Goal: Navigation & Orientation: Find specific page/section

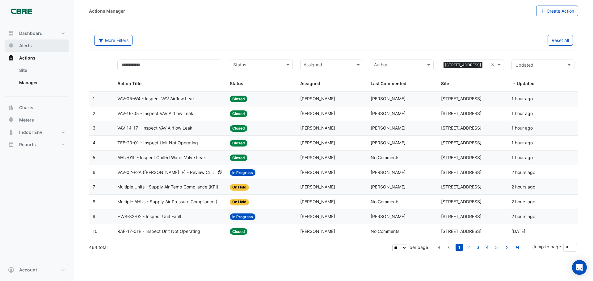
click at [36, 52] on button "Alerts" at bounding box center [37, 46] width 64 height 12
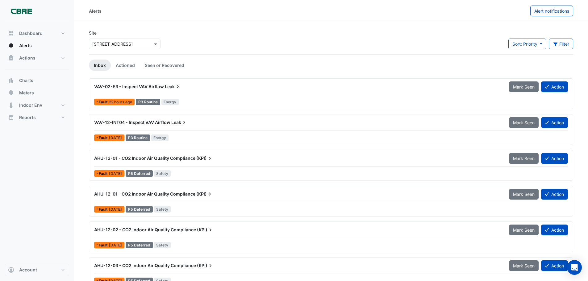
drag, startPoint x: 195, startPoint y: 158, endPoint x: 201, endPoint y: 145, distance: 14.2
click at [201, 145] on div "VAV-02-E3 - Inspect VAV Airflow [PERSON_NAME] Seen Action Fault 22 hours ago P3…" at bounding box center [331, 257] width 484 height 358
click at [128, 61] on link "Actioned" at bounding box center [125, 65] width 29 height 11
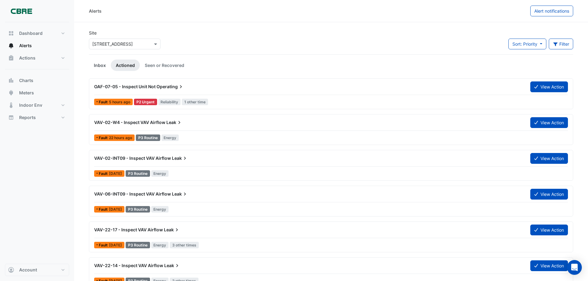
click at [102, 65] on link "Inbox" at bounding box center [100, 65] width 22 height 11
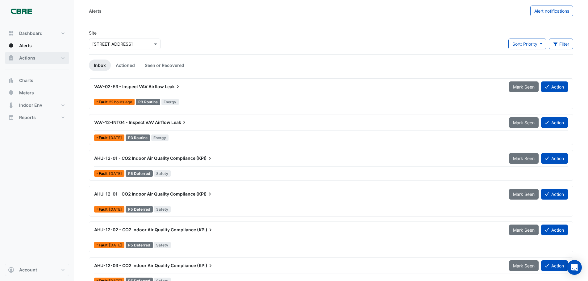
click at [42, 54] on button "Actions" at bounding box center [37, 58] width 64 height 12
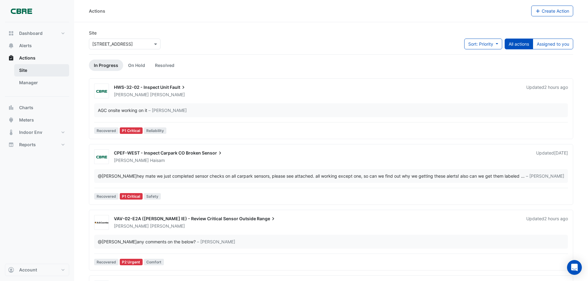
click at [37, 72] on link "Site" at bounding box center [41, 70] width 55 height 12
click at [31, 78] on link "Manager" at bounding box center [41, 83] width 55 height 12
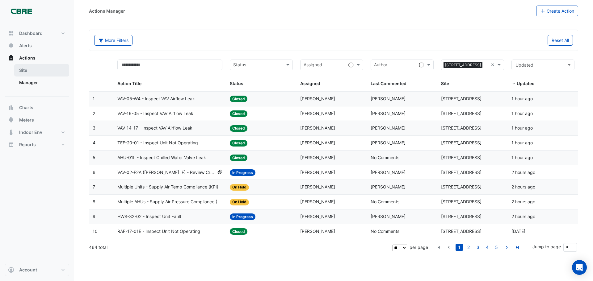
click at [27, 66] on link "Site" at bounding box center [41, 70] width 55 height 12
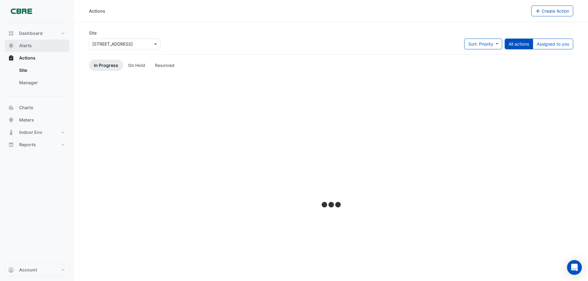
click at [30, 43] on span "Alerts" at bounding box center [25, 46] width 13 height 6
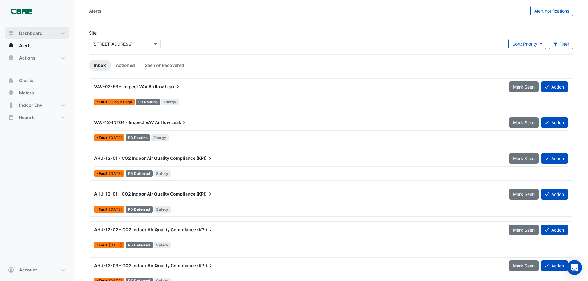
click at [36, 30] on button "Dashboard" at bounding box center [37, 33] width 64 height 12
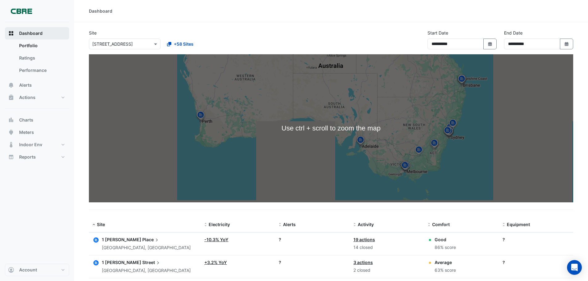
click at [29, 39] on button "Dashboard" at bounding box center [37, 33] width 64 height 12
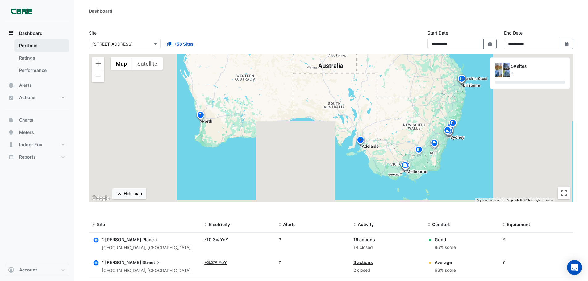
click at [29, 42] on link "Portfolio" at bounding box center [41, 46] width 55 height 12
click at [30, 58] on link "Ratings" at bounding box center [41, 58] width 55 height 12
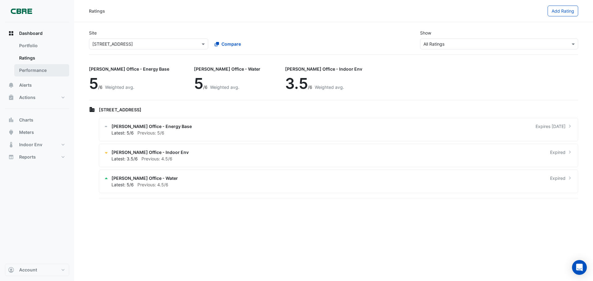
click at [35, 69] on link "Performance" at bounding box center [41, 70] width 55 height 12
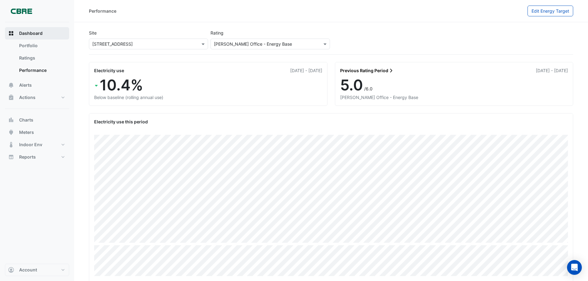
click at [28, 32] on span "Dashboard" at bounding box center [30, 33] width 23 height 6
click at [22, 47] on link "Portfolio" at bounding box center [41, 46] width 55 height 12
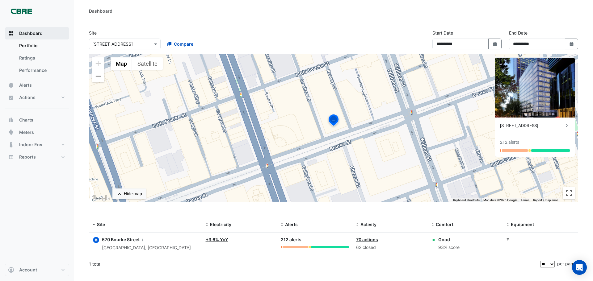
click at [27, 32] on span "Dashboard" at bounding box center [30, 33] width 23 height 6
click at [36, 29] on button "Dashboard" at bounding box center [37, 33] width 64 height 12
